Goal: Use online tool/utility: Utilize a website feature to perform a specific function

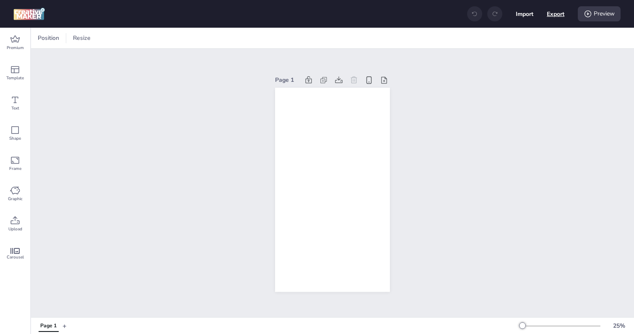
click at [557, 14] on button "Export" at bounding box center [556, 14] width 18 height 18
select select "html"
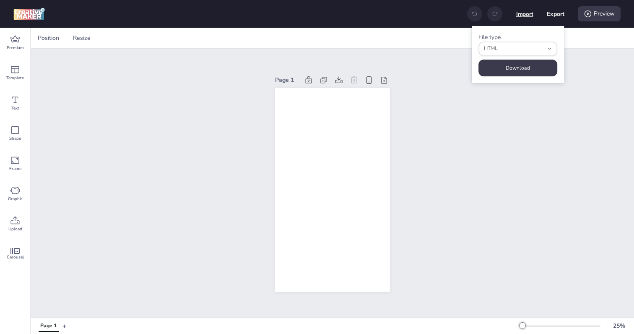
click at [523, 12] on button "Import" at bounding box center [524, 13] width 17 height 17
click at [550, 36] on div "File type html HTML JSON HTML" at bounding box center [518, 44] width 79 height 23
click at [583, 36] on div "Position Resize" at bounding box center [332, 38] width 603 height 21
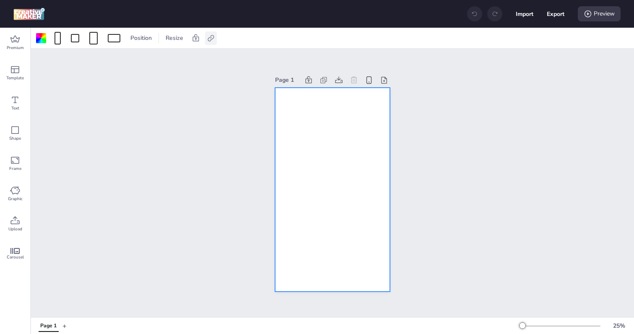
click at [213, 42] on icon at bounding box center [211, 38] width 8 height 8
click at [162, 58] on span "Activate hyperlink" at bounding box center [156, 59] width 47 height 9
click at [128, 60] on input "Activate hyperlink" at bounding box center [124, 62] width 5 height 5
checkbox input "true"
click at [240, 138] on div "Page 1" at bounding box center [332, 183] width 603 height 268
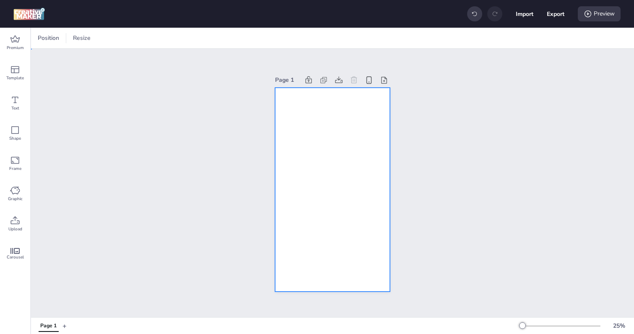
click at [304, 138] on div at bounding box center [332, 190] width 115 height 204
drag, startPoint x: 305, startPoint y: 99, endPoint x: 259, endPoint y: 99, distance: 46.6
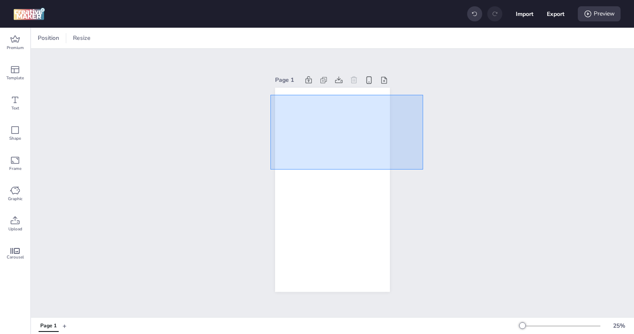
drag, startPoint x: 271, startPoint y: 95, endPoint x: 458, endPoint y: 265, distance: 253.9
click at [458, 261] on div "Page 1" at bounding box center [332, 183] width 603 height 268
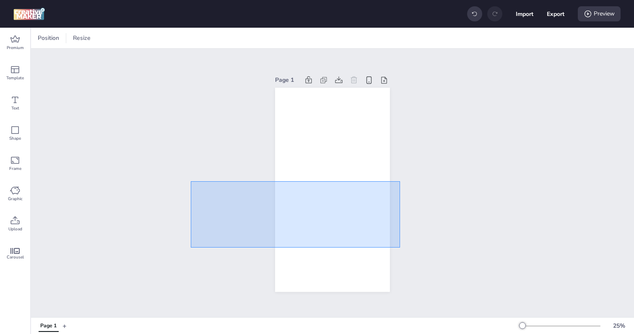
drag, startPoint x: 400, startPoint y: 247, endPoint x: 185, endPoint y: 175, distance: 226.9
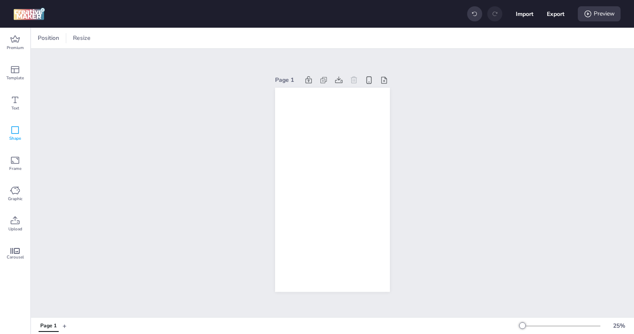
click at [11, 124] on div "Shape" at bounding box center [15, 133] width 30 height 30
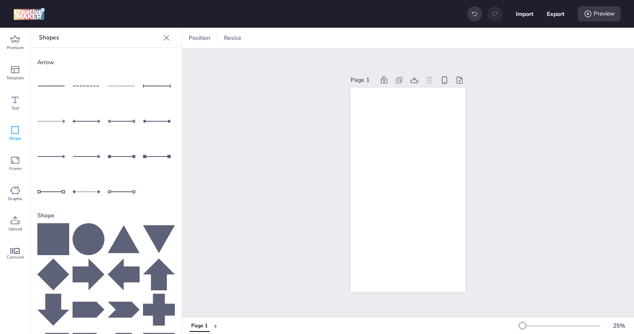
click at [55, 247] on icon at bounding box center [53, 239] width 32 height 32
drag, startPoint x: 414, startPoint y: 187, endPoint x: 409, endPoint y: 171, distance: 17.2
click at [409, 171] on div at bounding box center [398, 178] width 34 height 34
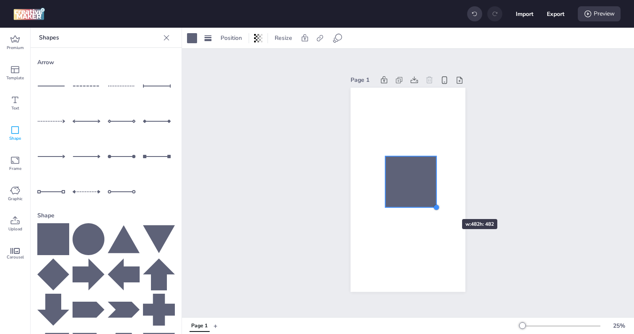
drag, startPoint x: 420, startPoint y: 190, endPoint x: 438, endPoint y: 205, distance: 23.3
click at [438, 205] on div at bounding box center [436, 207] width 7 height 7
drag, startPoint x: 414, startPoint y: 186, endPoint x: 414, endPoint y: 181, distance: 4.6
click at [414, 181] on div at bounding box center [411, 180] width 52 height 52
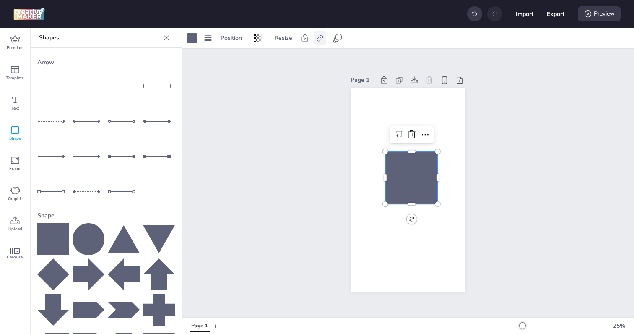
click at [319, 40] on icon at bounding box center [320, 38] width 8 height 8
click at [289, 56] on label "Activate hyperlink" at bounding box center [260, 59] width 63 height 15
click at [237, 60] on input "Activate hyperlink" at bounding box center [233, 62] width 5 height 5
checkbox input "true"
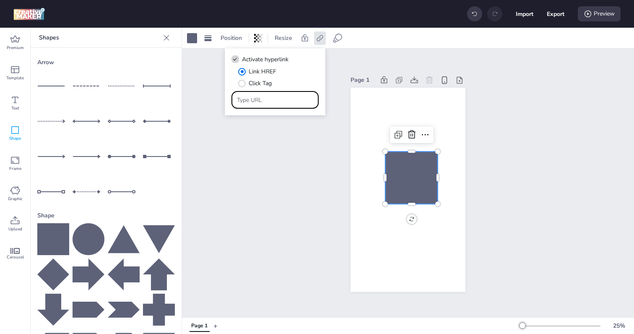
click at [254, 103] on input "Type URL" at bounding box center [275, 100] width 77 height 9
type input "[URL][DOMAIN_NAME]"
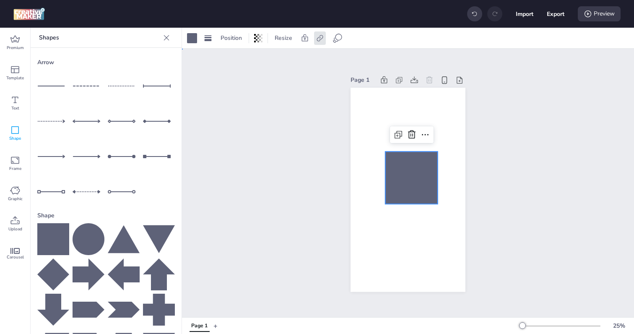
click at [281, 151] on div "Page 1" at bounding box center [408, 183] width 452 height 268
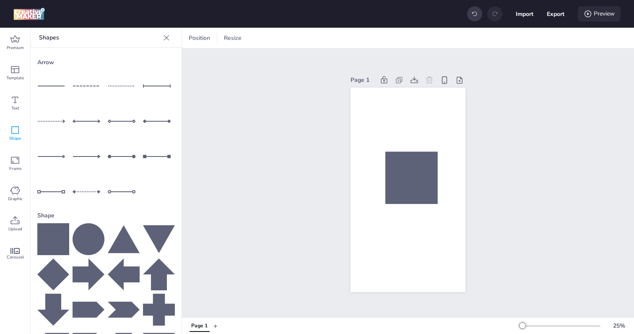
click at [606, 11] on div "Preview" at bounding box center [599, 13] width 43 height 15
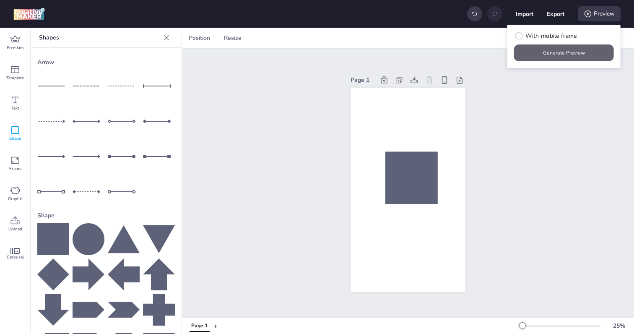
click at [554, 55] on button "Generate Preview" at bounding box center [564, 52] width 100 height 17
